Goal: Transaction & Acquisition: Purchase product/service

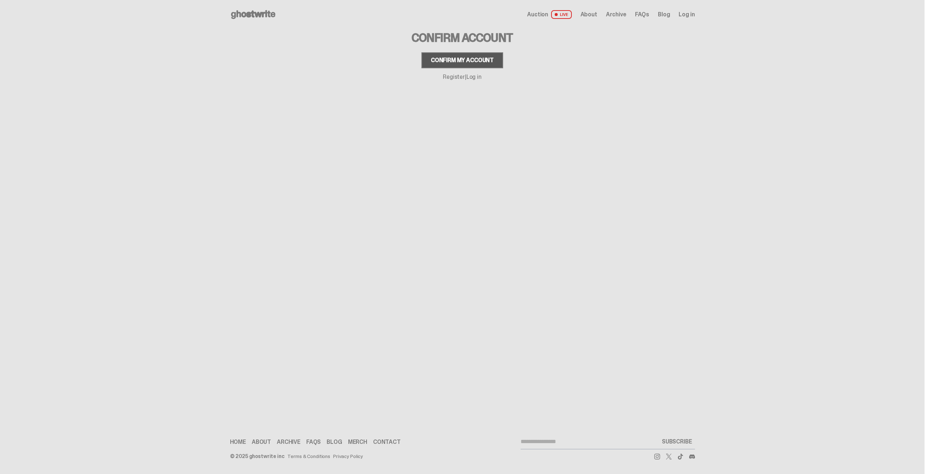
click at [453, 58] on div "Confirm my account" at bounding box center [462, 60] width 63 height 6
click at [474, 76] on link "Log in" at bounding box center [473, 77] width 15 height 8
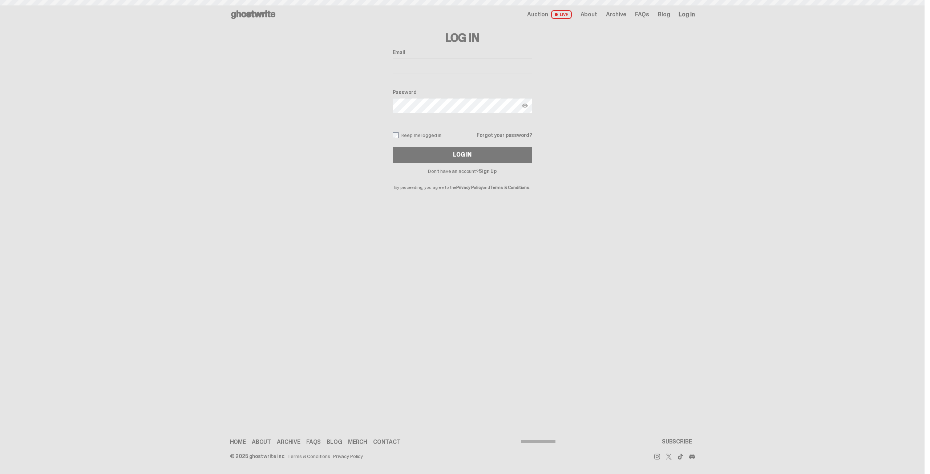
click at [446, 71] on input "Email" at bounding box center [463, 65] width 140 height 15
type input "**********"
click at [393, 147] on button "Log In" at bounding box center [463, 155] width 140 height 16
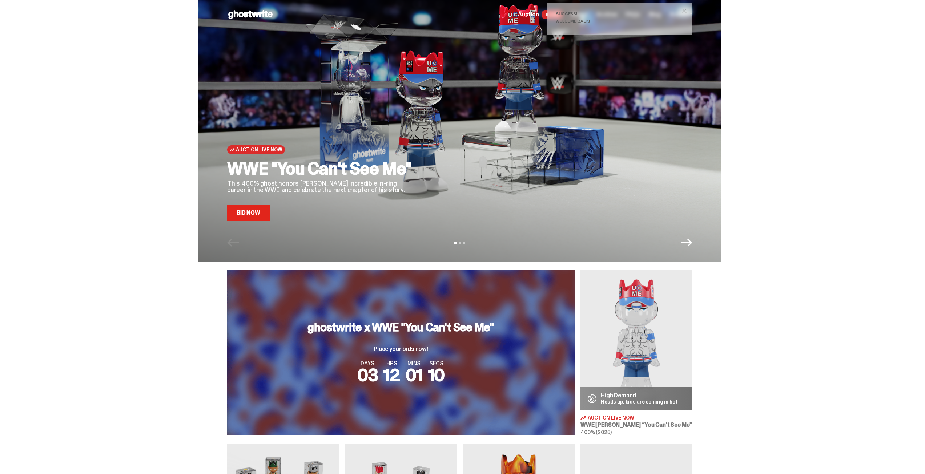
click at [252, 212] on link "Bid Now" at bounding box center [248, 213] width 43 height 16
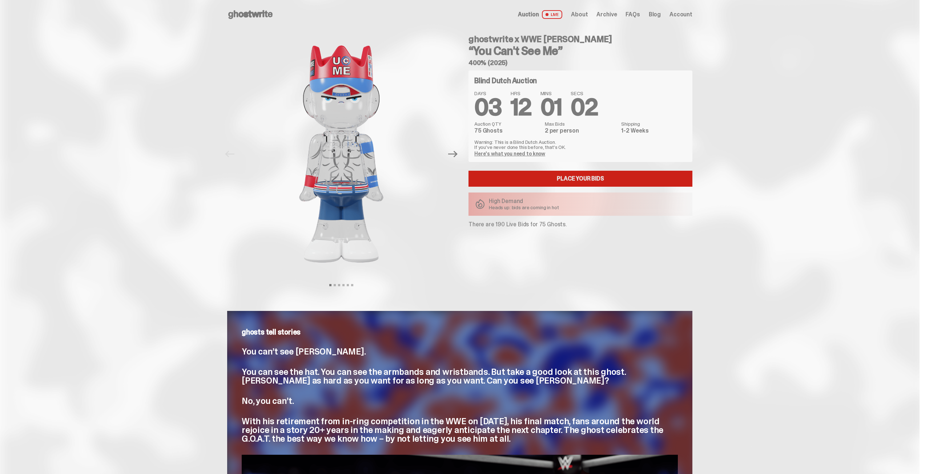
click at [493, 177] on link "Place your Bids" at bounding box center [580, 179] width 224 height 16
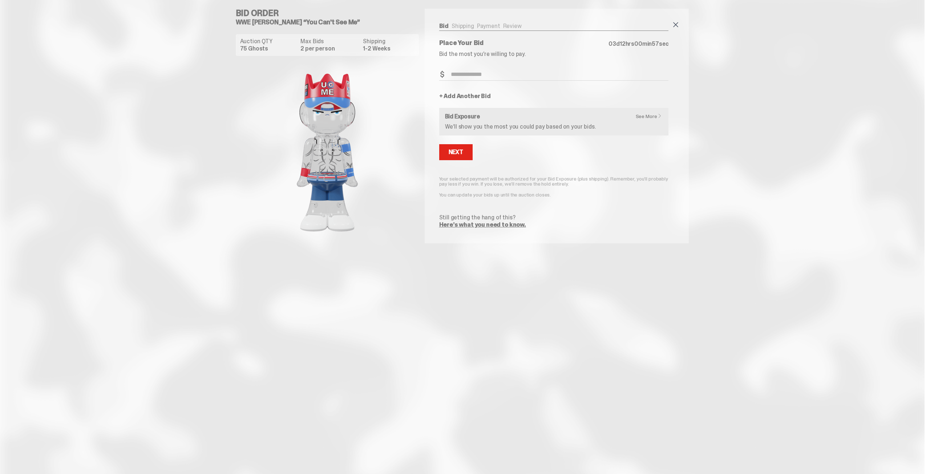
click at [672, 23] on span at bounding box center [675, 24] width 9 height 9
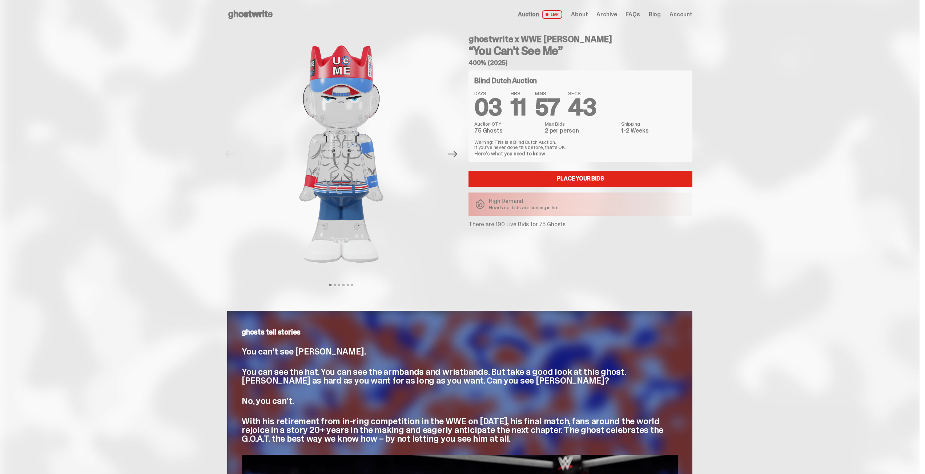
click at [247, 15] on use at bounding box center [250, 14] width 44 height 9
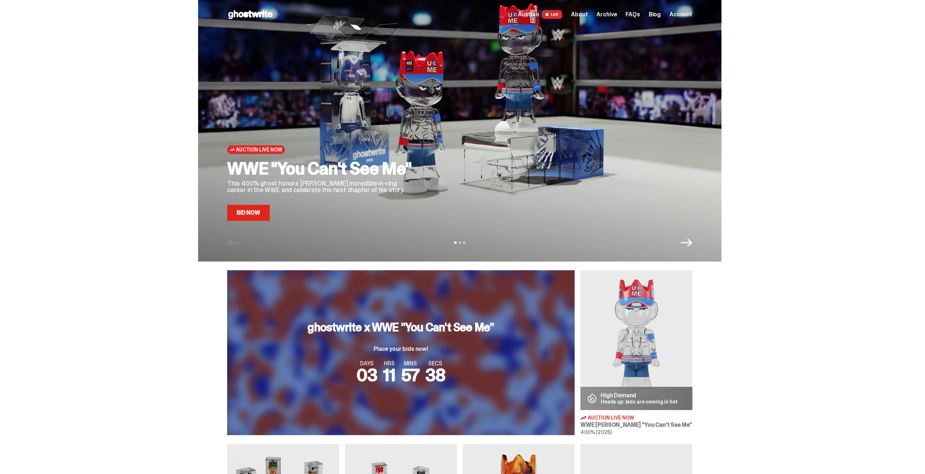
click at [690, 239] on icon "Next" at bounding box center [686, 243] width 12 height 12
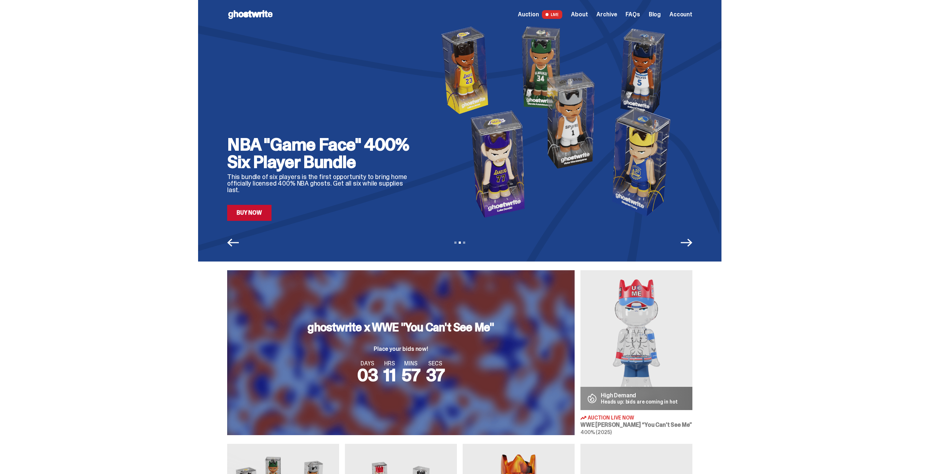
click at [690, 239] on icon "Next" at bounding box center [686, 243] width 12 height 12
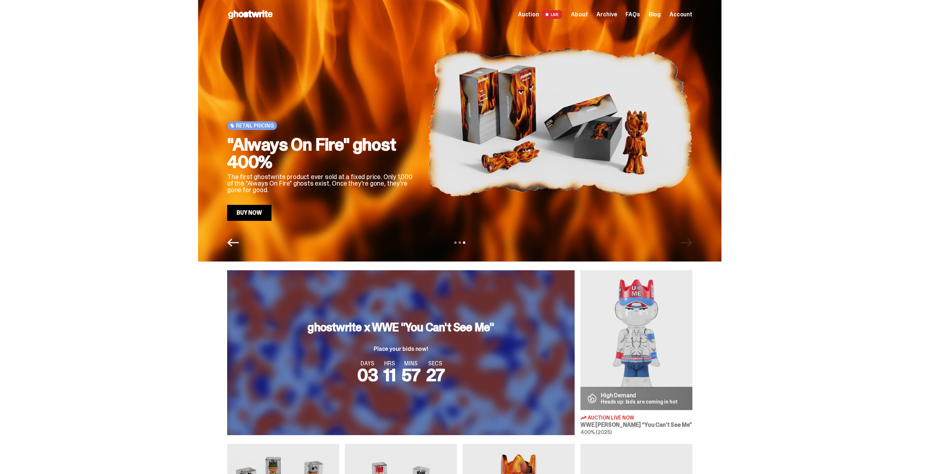
click at [683, 13] on span "Account" at bounding box center [680, 15] width 23 height 6
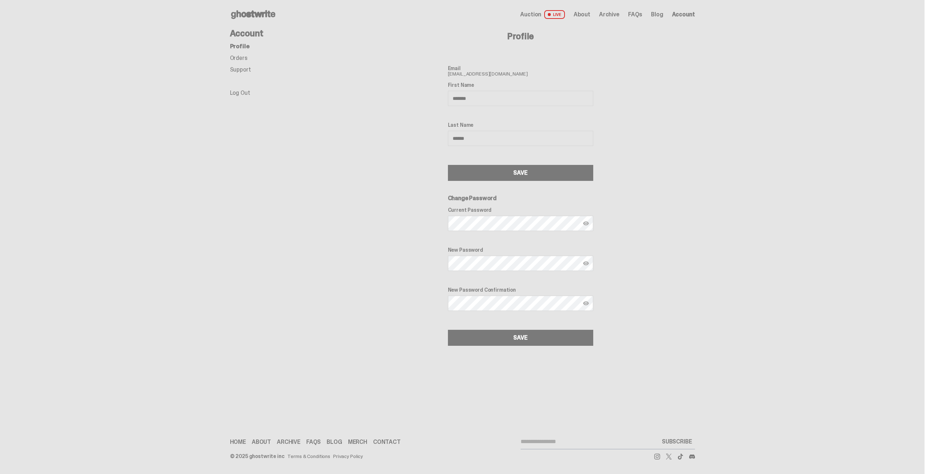
click at [236, 60] on link "Orders" at bounding box center [238, 58] width 17 height 8
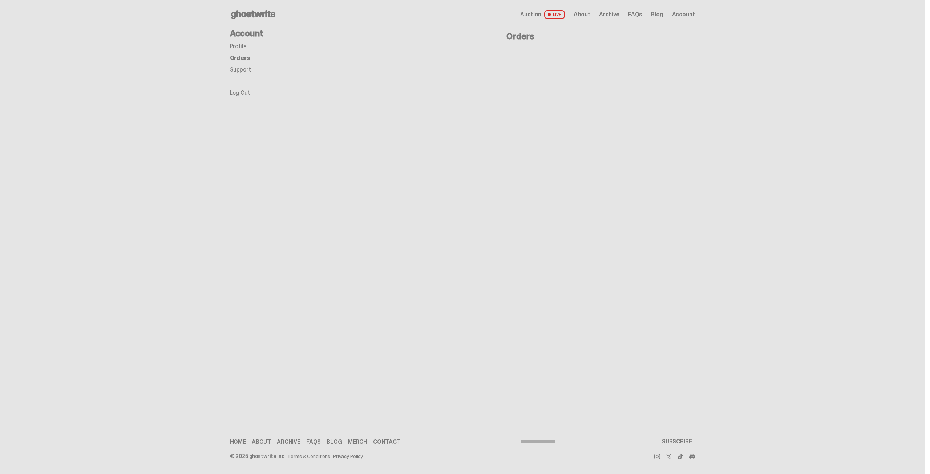
click at [235, 44] on link "Profile" at bounding box center [238, 47] width 17 height 8
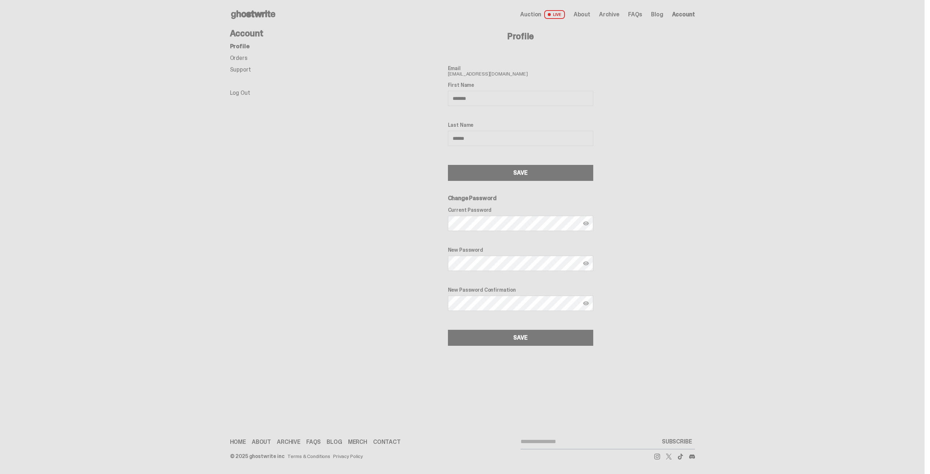
click at [237, 33] on h4 "Account" at bounding box center [288, 33] width 116 height 9
click at [532, 12] on span "Auction" at bounding box center [530, 15] width 21 height 6
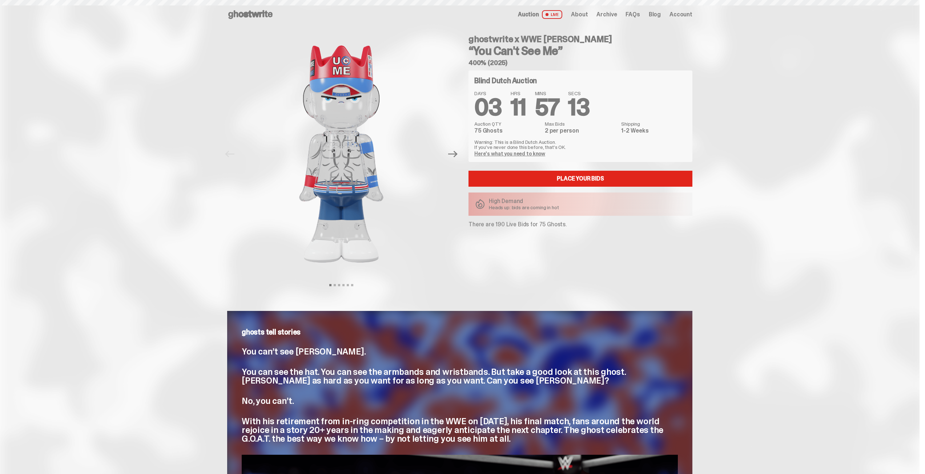
click at [581, 13] on span "About" at bounding box center [579, 15] width 17 height 6
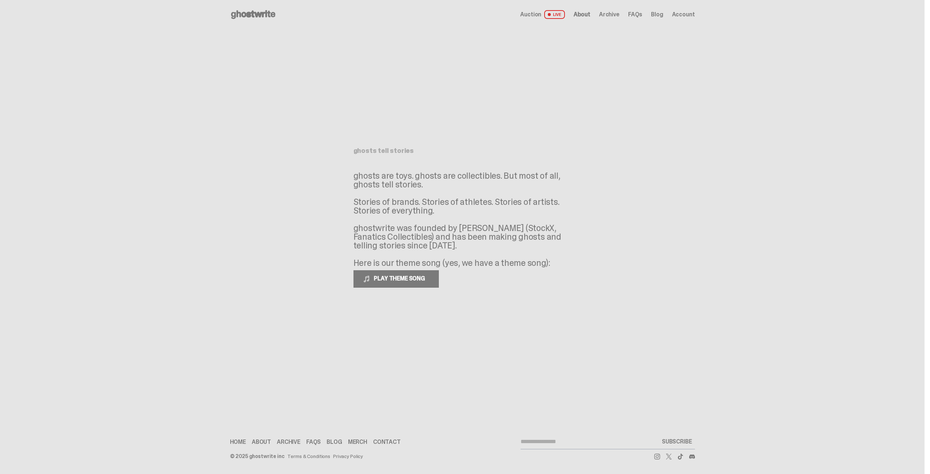
click at [245, 13] on use at bounding box center [253, 14] width 44 height 9
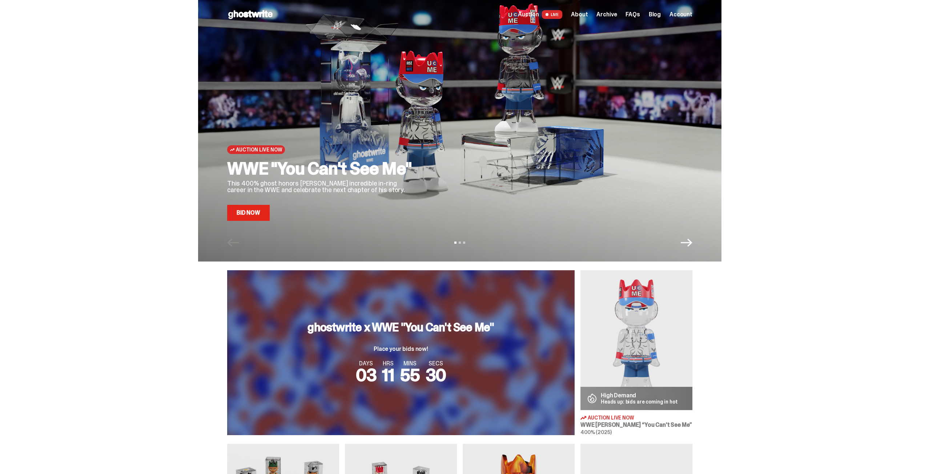
click at [585, 14] on span "About" at bounding box center [579, 15] width 17 height 6
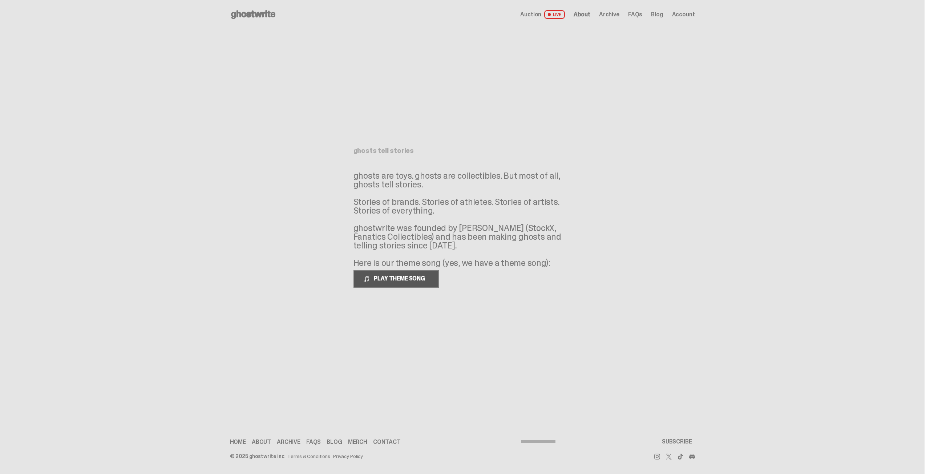
click at [397, 278] on span "PLAY THEME SONG" at bounding box center [400, 279] width 58 height 8
click at [368, 276] on span at bounding box center [366, 278] width 7 height 7
click at [660, 13] on link "Blog" at bounding box center [657, 15] width 12 height 6
